Goal: Task Accomplishment & Management: Use online tool/utility

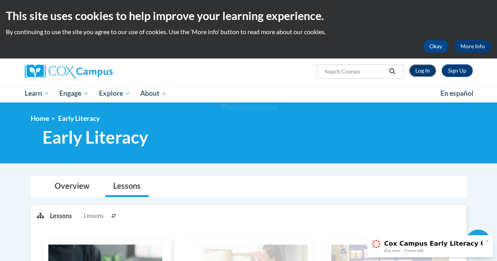
click at [420, 73] on link "Log In" at bounding box center [422, 70] width 27 height 13
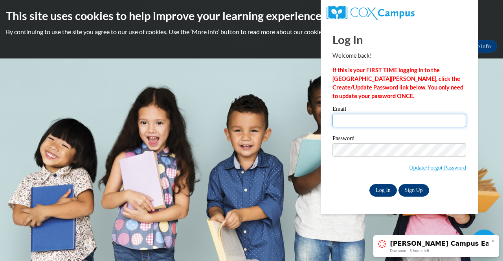
type input "samanthabergeron27@gmail.com"
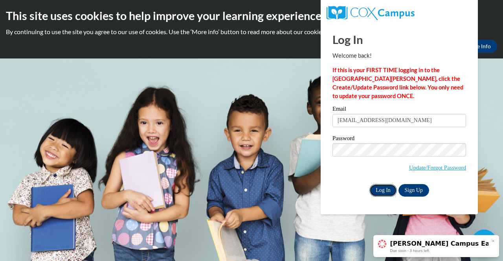
click at [380, 184] on input "Log In" at bounding box center [383, 190] width 28 height 13
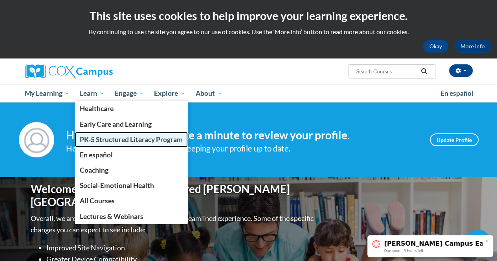
click at [114, 138] on span "PK-5 Structured Literacy Program" at bounding box center [131, 140] width 103 height 8
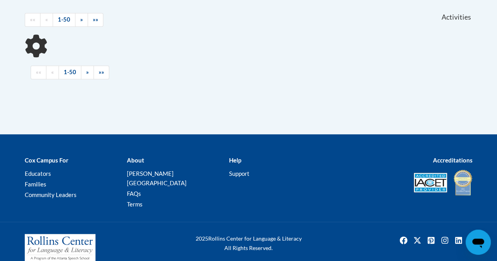
scroll to position [330, 0]
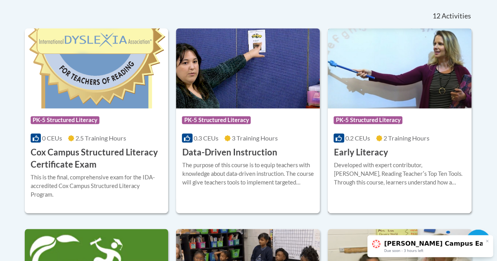
click at [371, 150] on h3 "Early Literacy" at bounding box center [361, 153] width 54 height 12
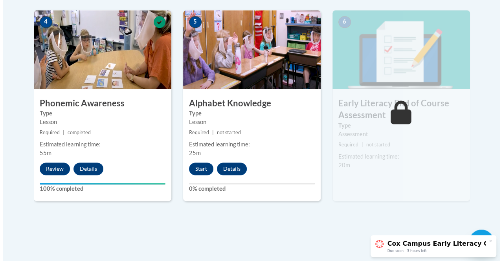
scroll to position [471, 0]
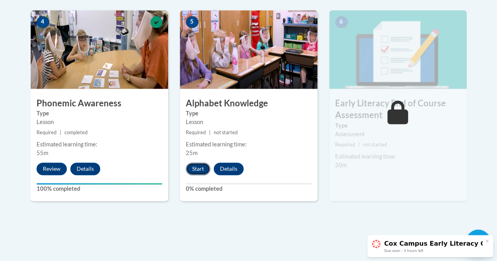
click at [197, 171] on button "Start" at bounding box center [198, 169] width 24 height 13
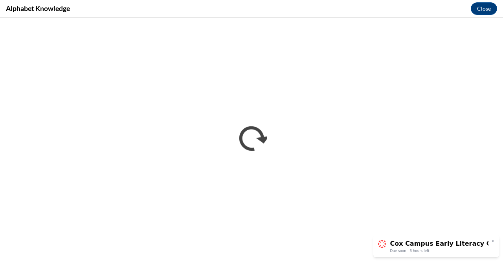
scroll to position [0, 0]
click at [494, 241] on icon at bounding box center [493, 241] width 4 height 4
